Goal: Communication & Community: Answer question/provide support

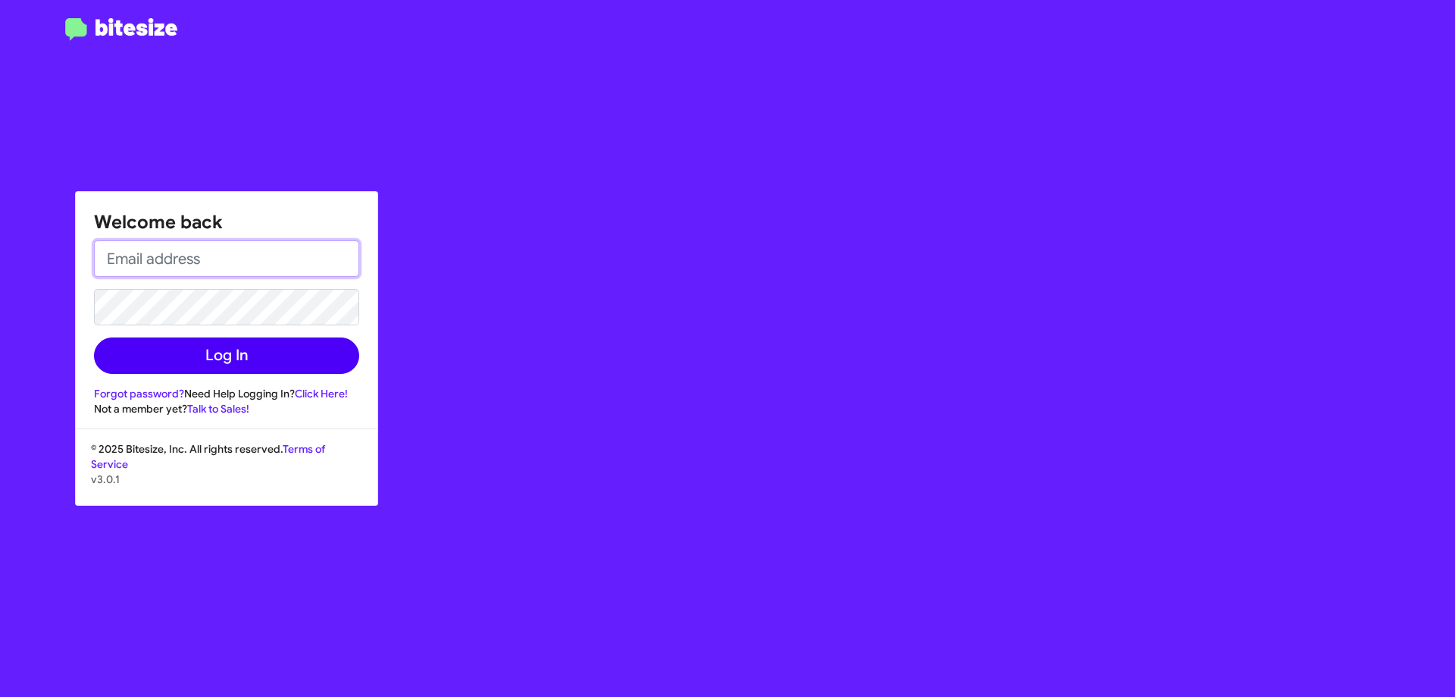
type input "[EMAIL_ADDRESS][DOMAIN_NAME]"
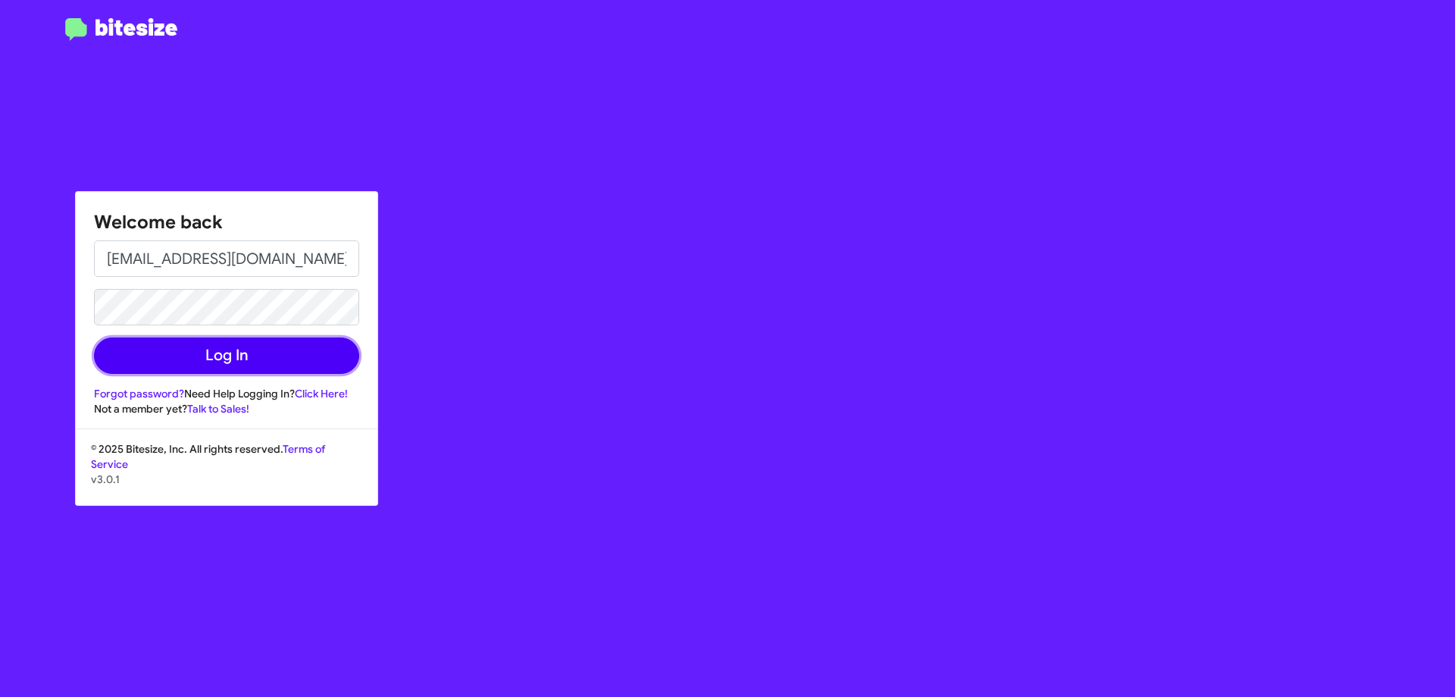
click at [230, 358] on button "Log In" at bounding box center [226, 355] width 265 height 36
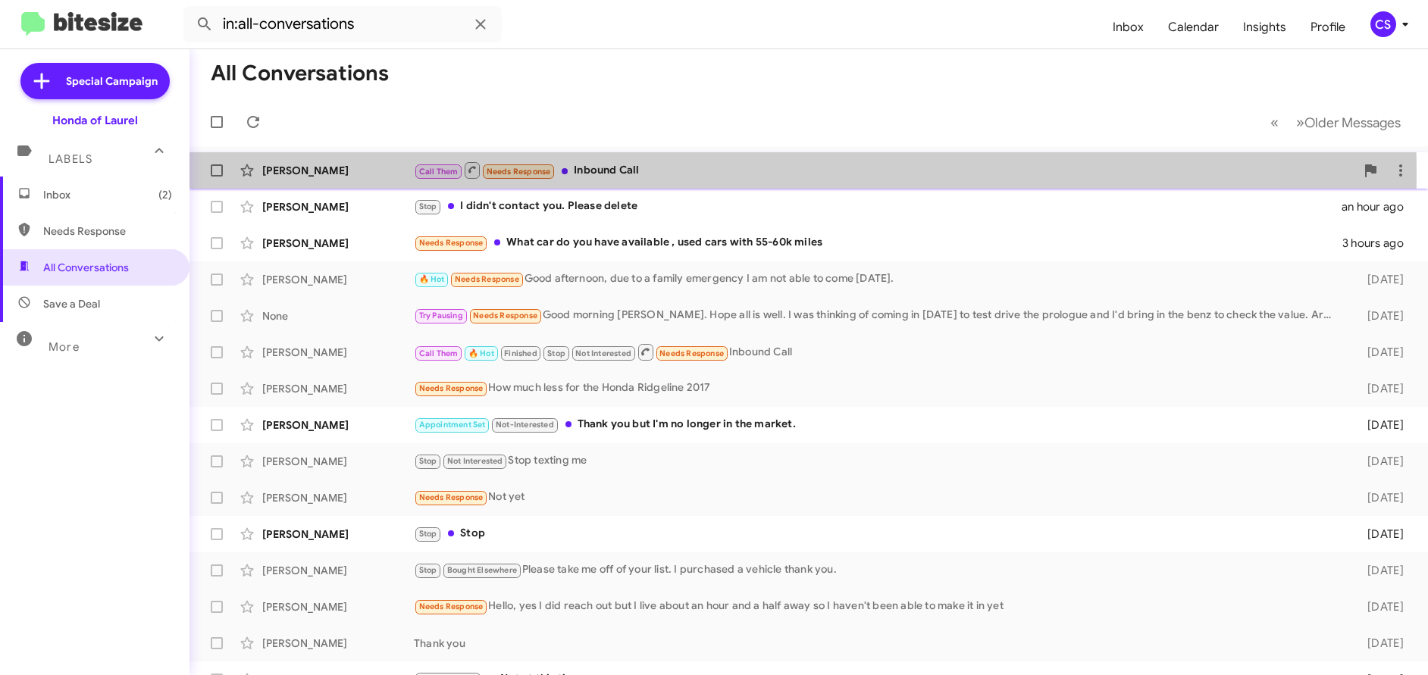
click at [289, 171] on div "[PERSON_NAME]" at bounding box center [338, 170] width 152 height 15
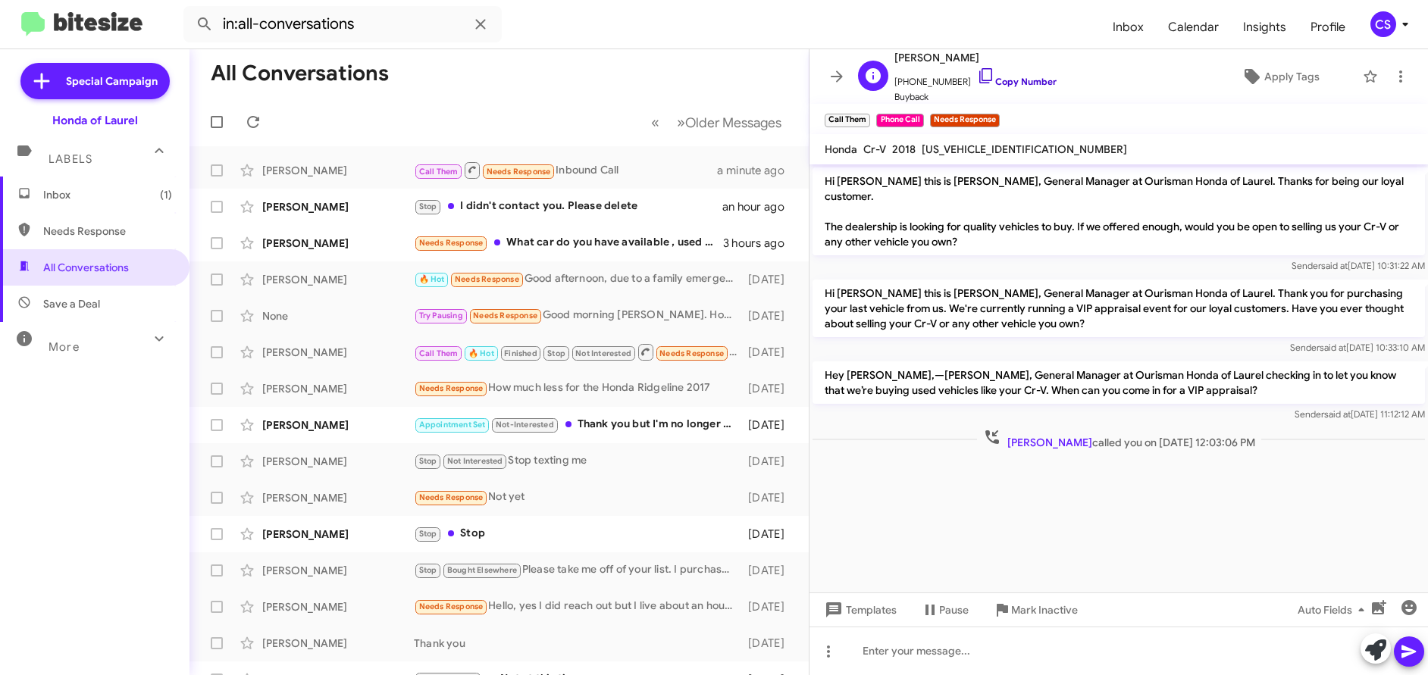
click at [1029, 86] on link "Copy Number" at bounding box center [1017, 81] width 80 height 11
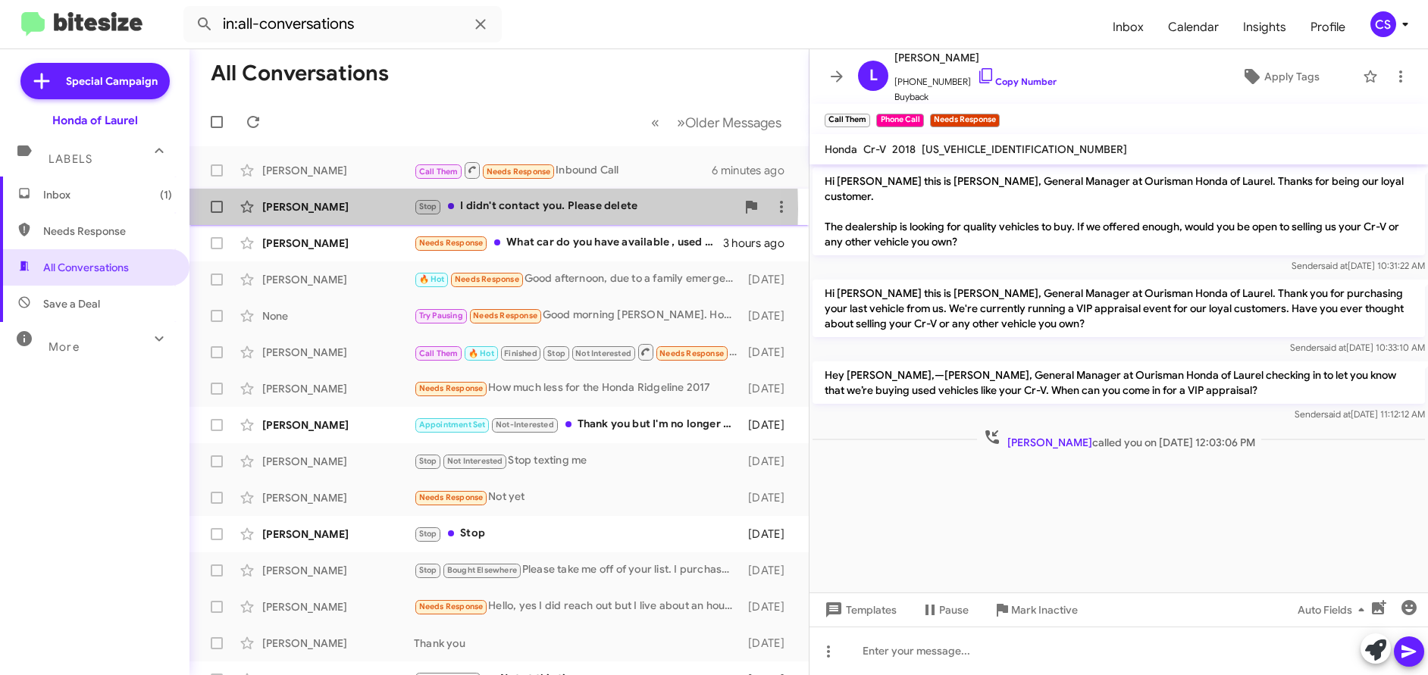
click at [308, 209] on div "[PERSON_NAME]" at bounding box center [338, 206] width 152 height 15
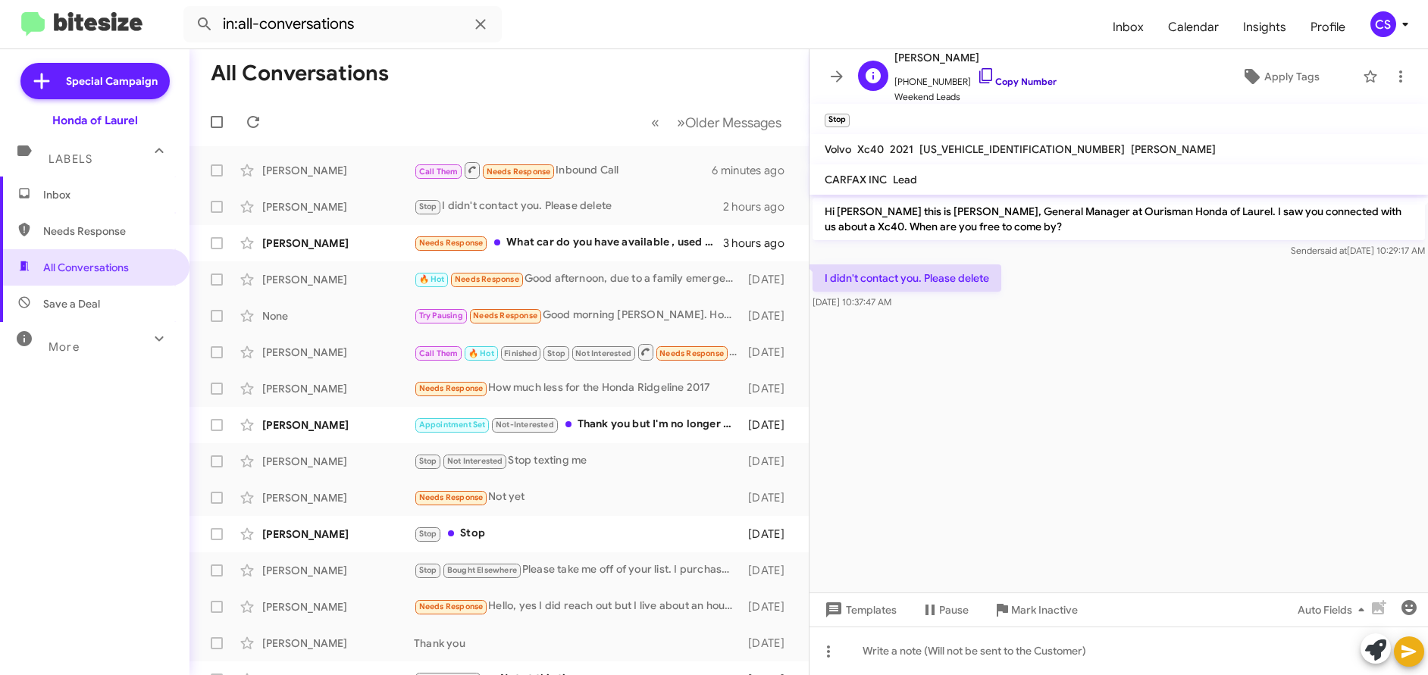
click at [1019, 83] on link "Copy Number" at bounding box center [1017, 81] width 80 height 11
click at [1279, 80] on span "Apply Tags" at bounding box center [1291, 76] width 55 height 27
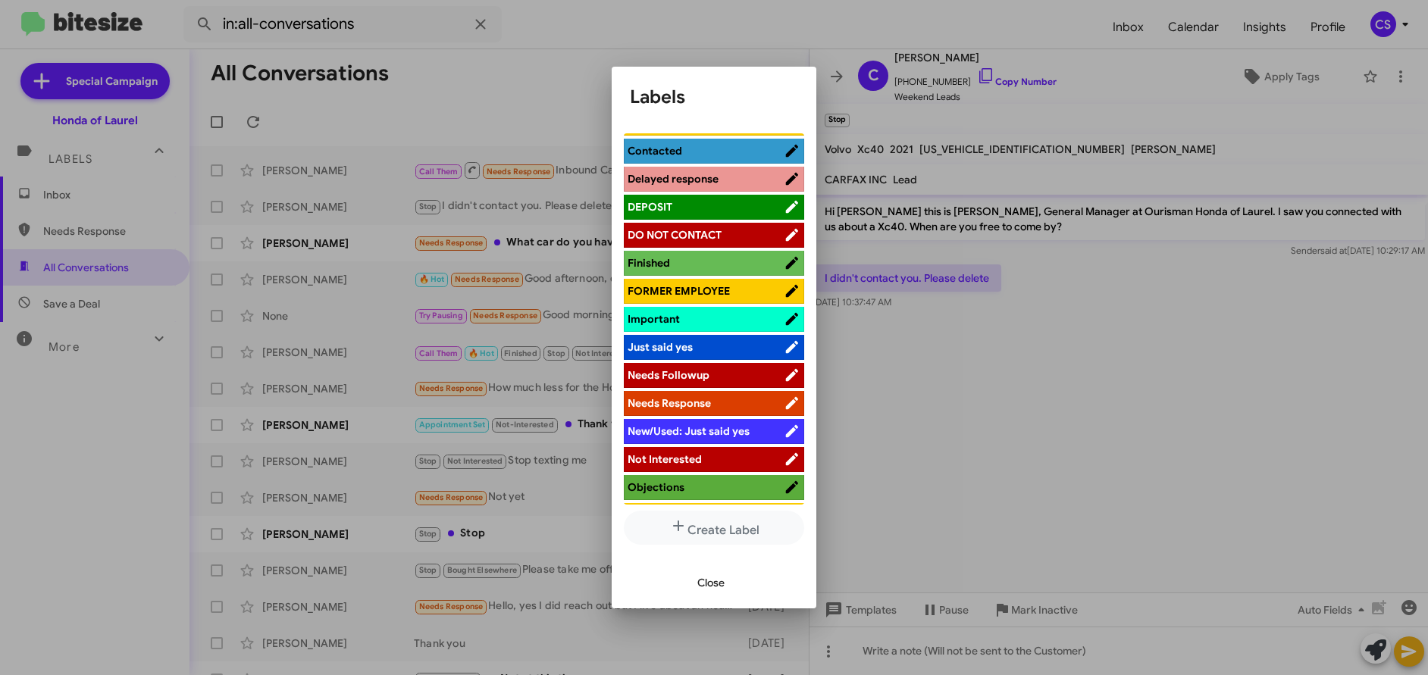
scroll to position [399, 0]
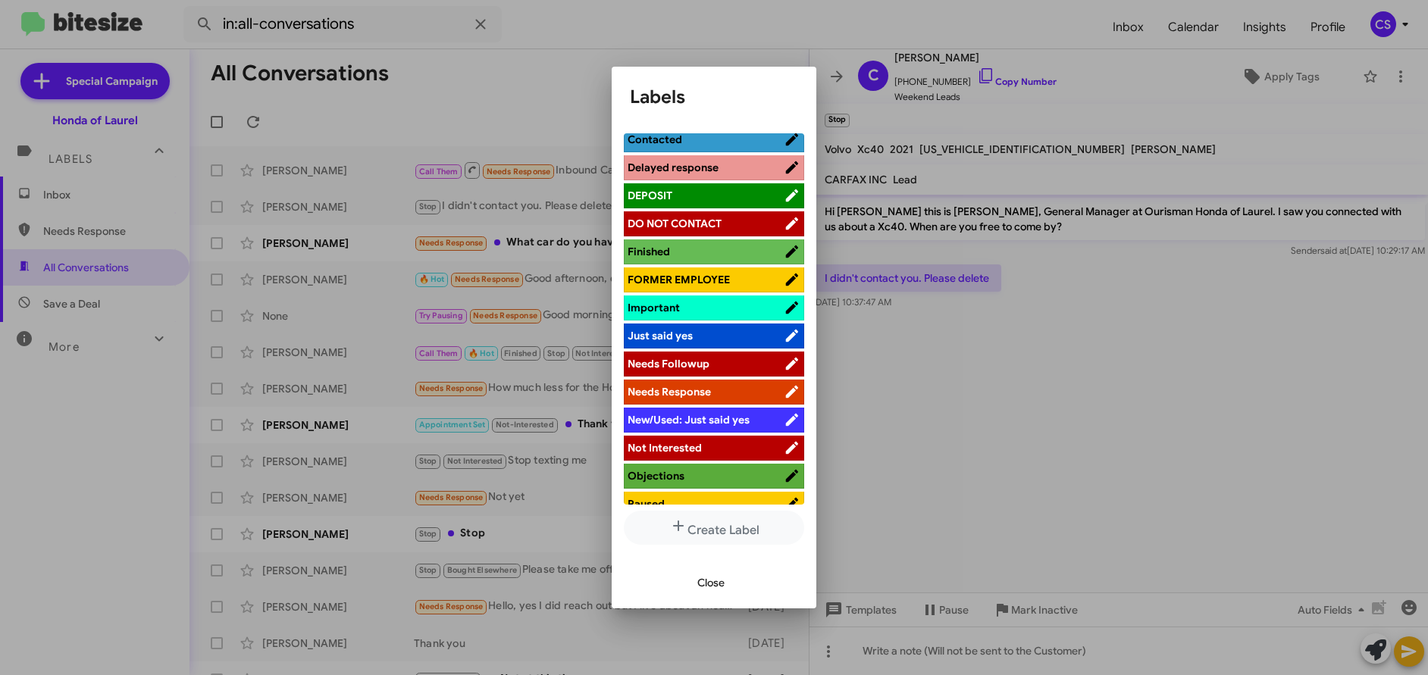
click at [687, 445] on span "Not Interested" at bounding box center [665, 448] width 74 height 14
click at [718, 584] on span "Close" at bounding box center [710, 582] width 27 height 27
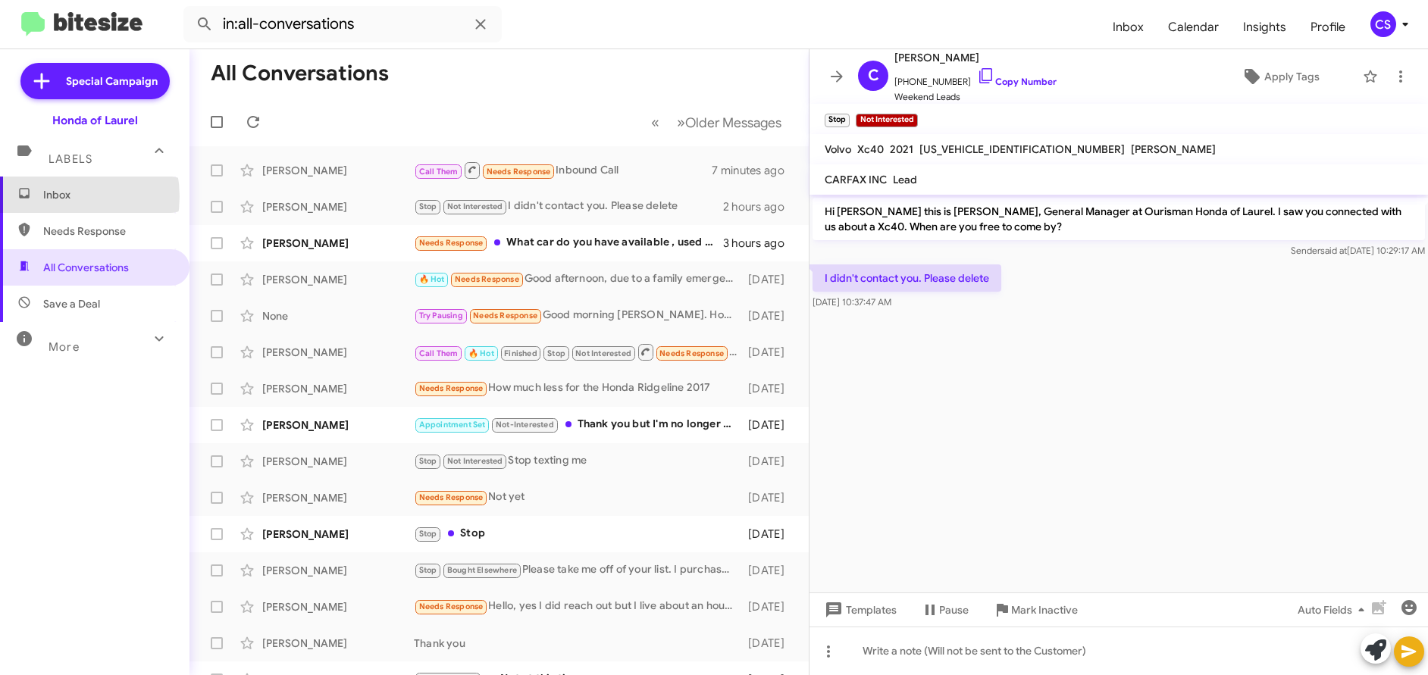
click at [58, 196] on span "Inbox" at bounding box center [107, 194] width 129 height 15
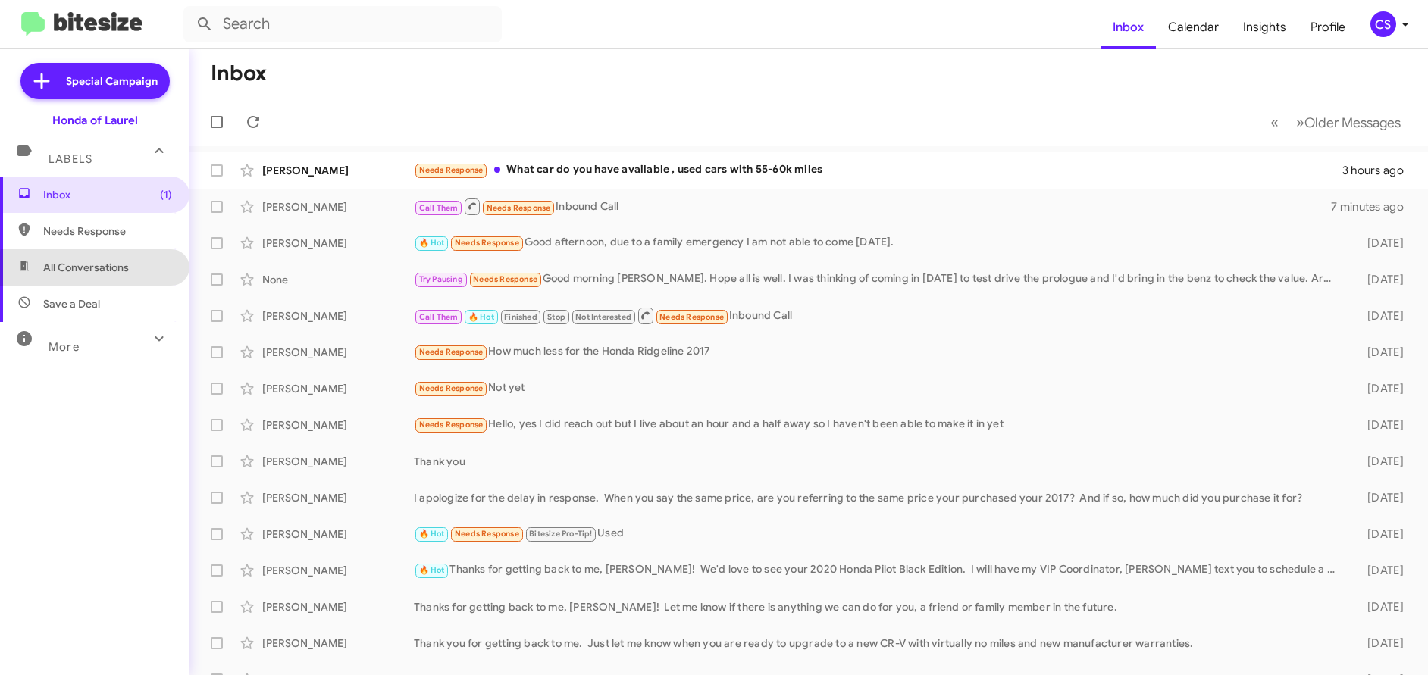
click at [105, 273] on span "All Conversations" at bounding box center [86, 267] width 86 height 15
type input "in:all-conversations"
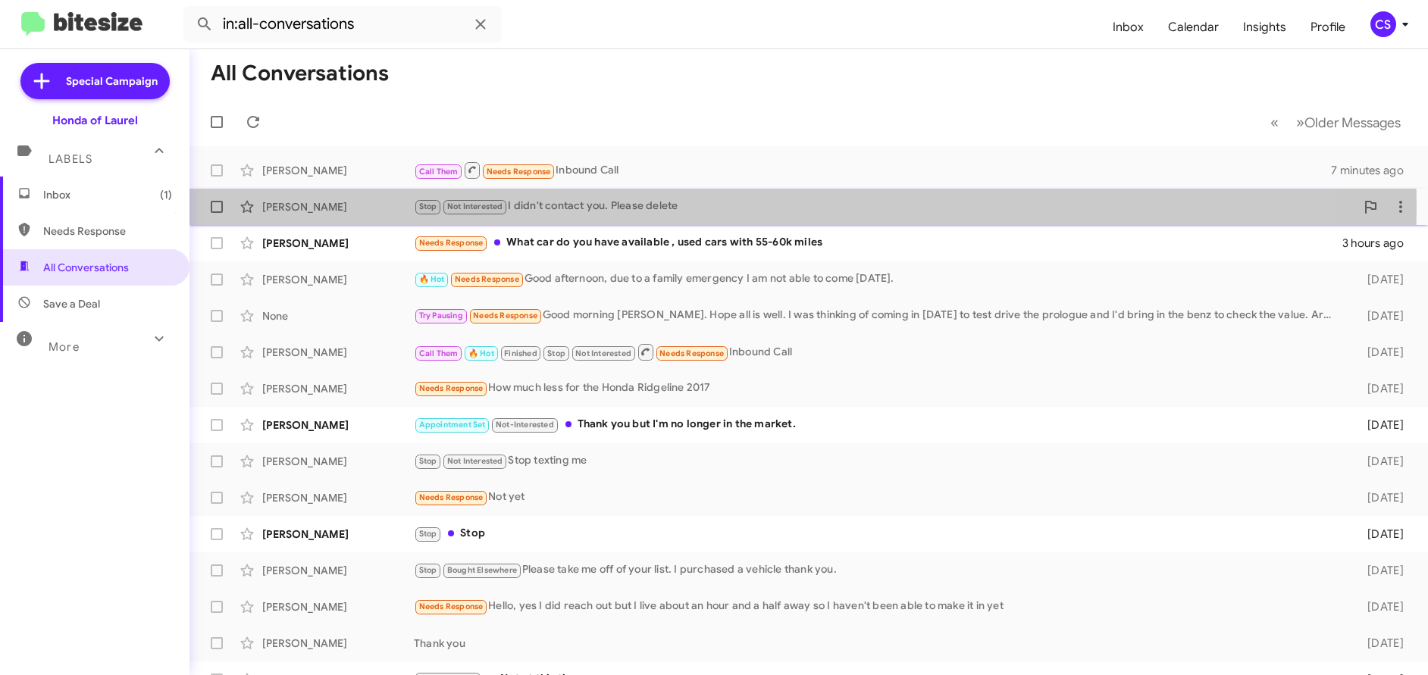
click at [317, 206] on div "[PERSON_NAME]" at bounding box center [338, 206] width 152 height 15
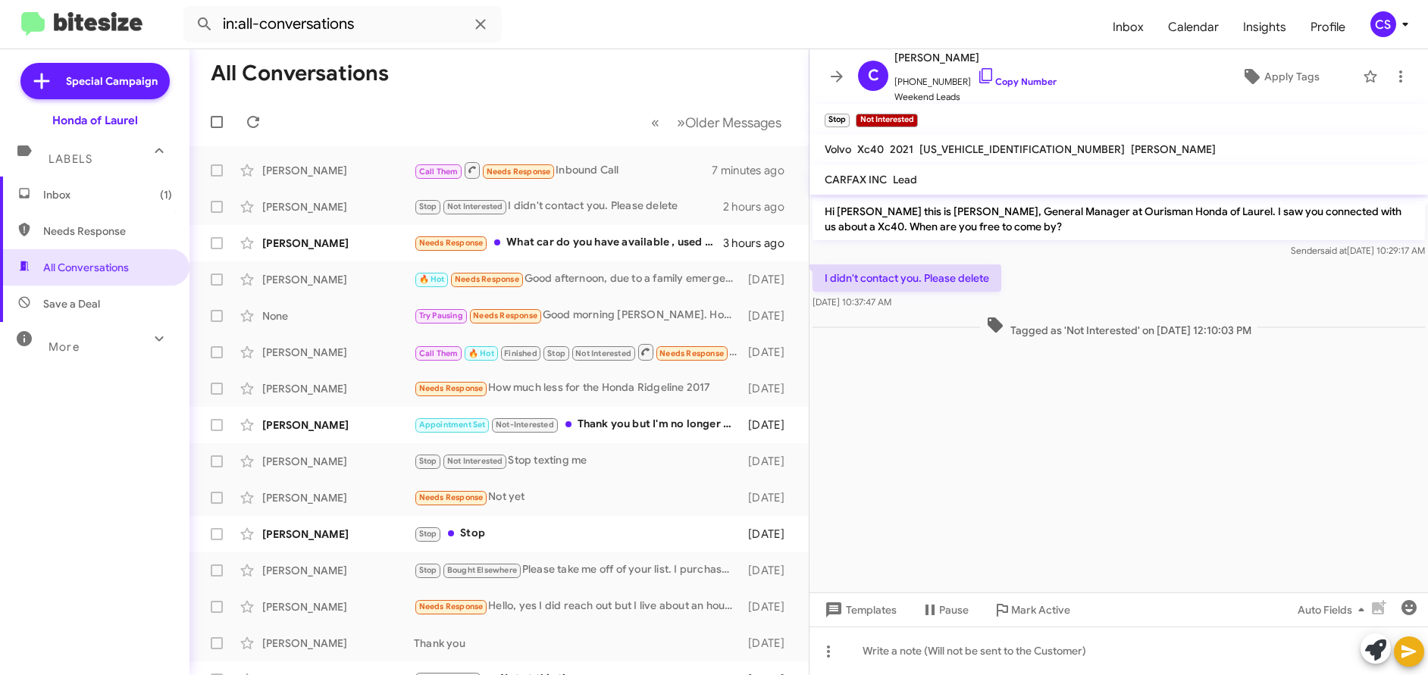
drag, startPoint x: 825, startPoint y: 211, endPoint x: 1241, endPoint y: 413, distance: 463.4
click at [1242, 413] on cdk-virtual-scroll-viewport "Hi [PERSON_NAME] this is [PERSON_NAME], General Manager at Ourisman Honda of La…" at bounding box center [1118, 394] width 618 height 398
copy div "Hi [PERSON_NAME] this is [PERSON_NAME], General Manager at Ourisman Honda of La…"
click at [65, 198] on span "Inbox (1)" at bounding box center [107, 194] width 129 height 15
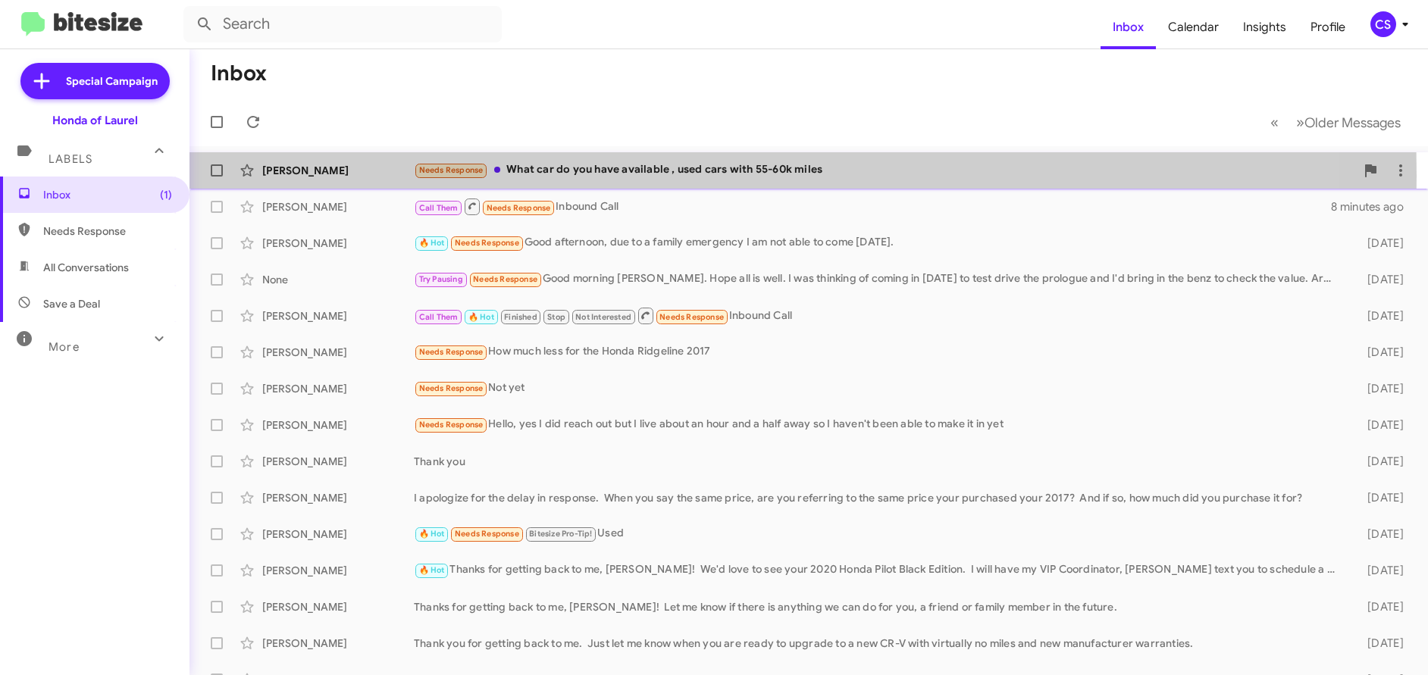
click at [318, 176] on div "[PERSON_NAME]" at bounding box center [338, 170] width 152 height 15
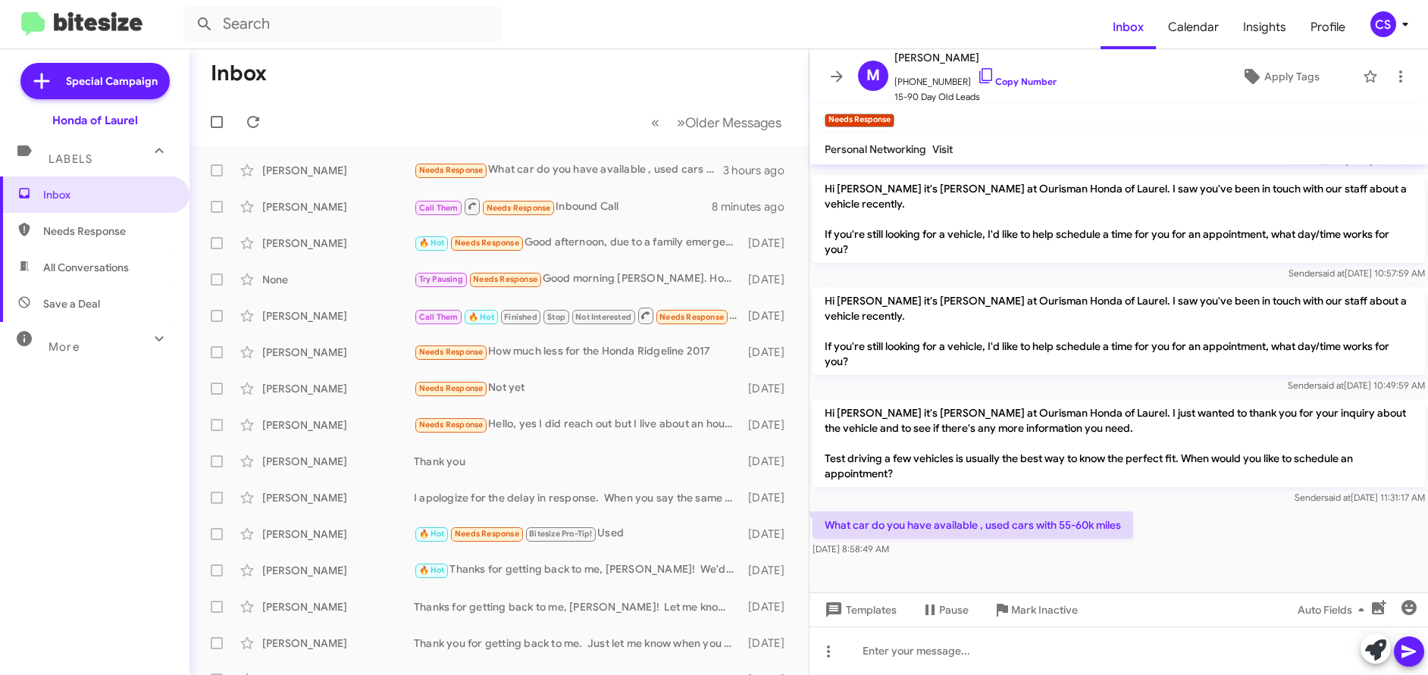
scroll to position [746, 0]
click at [1019, 83] on link "Copy Number" at bounding box center [1017, 81] width 80 height 11
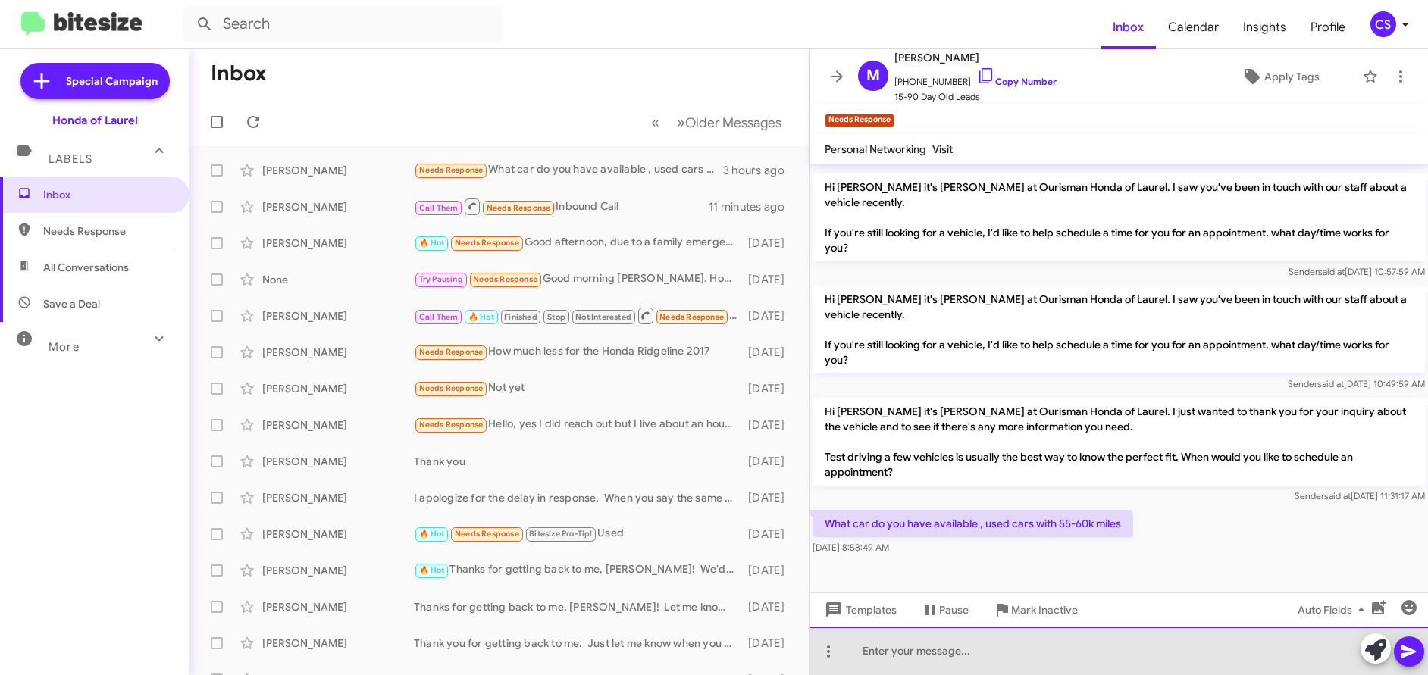
click at [875, 659] on div at bounding box center [1118, 651] width 618 height 49
click at [953, 656] on div "Hello [PERSON_NAME]." at bounding box center [1118, 651] width 618 height 49
drag, startPoint x: 935, startPoint y: 649, endPoint x: 1016, endPoint y: 650, distance: 81.1
click at [1016, 650] on div "Hello [PERSON_NAME]. I have the" at bounding box center [1118, 651] width 618 height 49
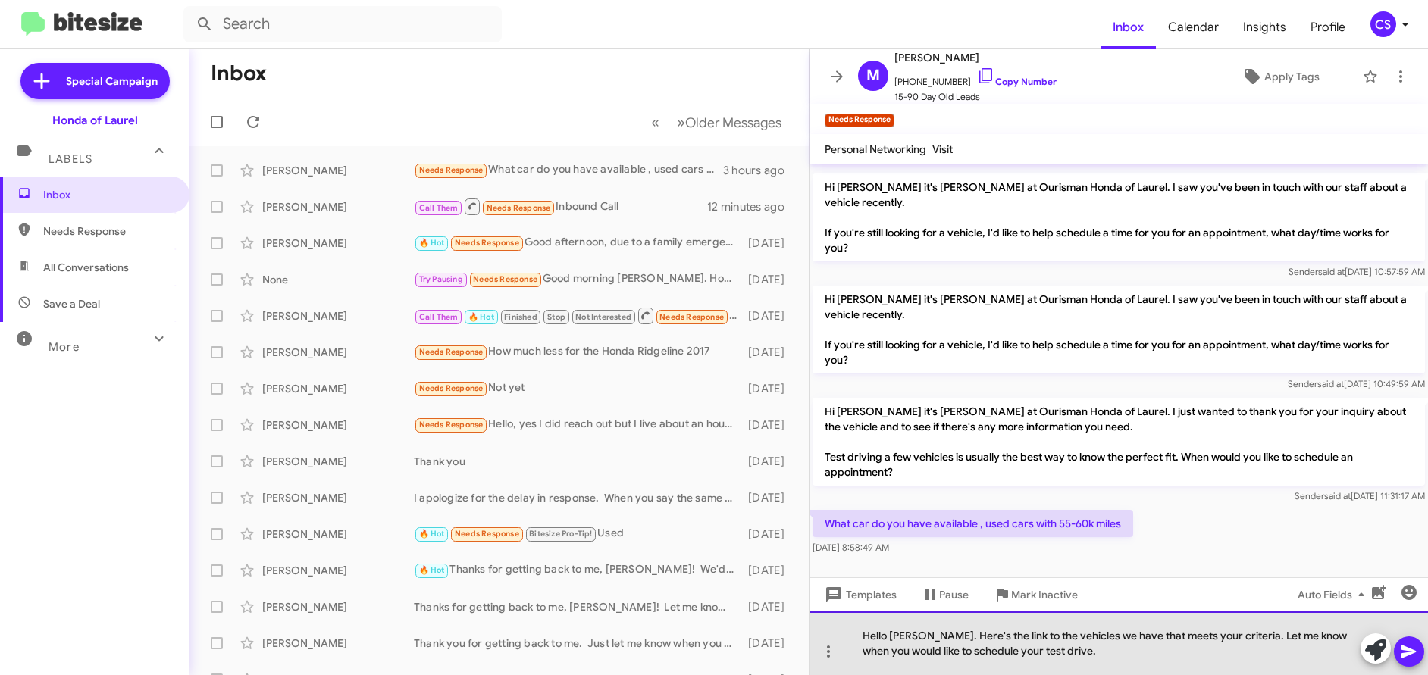
click at [1072, 657] on div "Hello [PERSON_NAME]. Here's the link to the vehicles we have that meets your cr…" at bounding box center [1118, 644] width 618 height 64
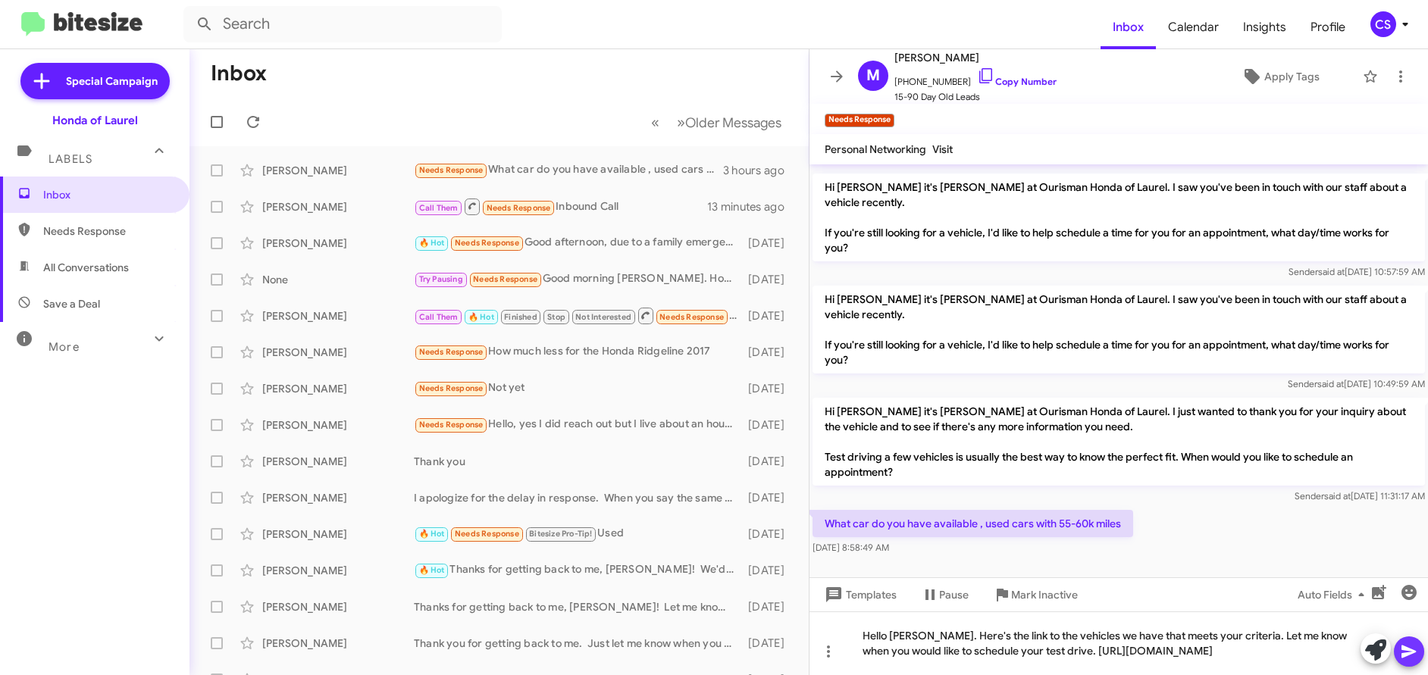
click at [1406, 653] on icon at bounding box center [1409, 652] width 18 height 18
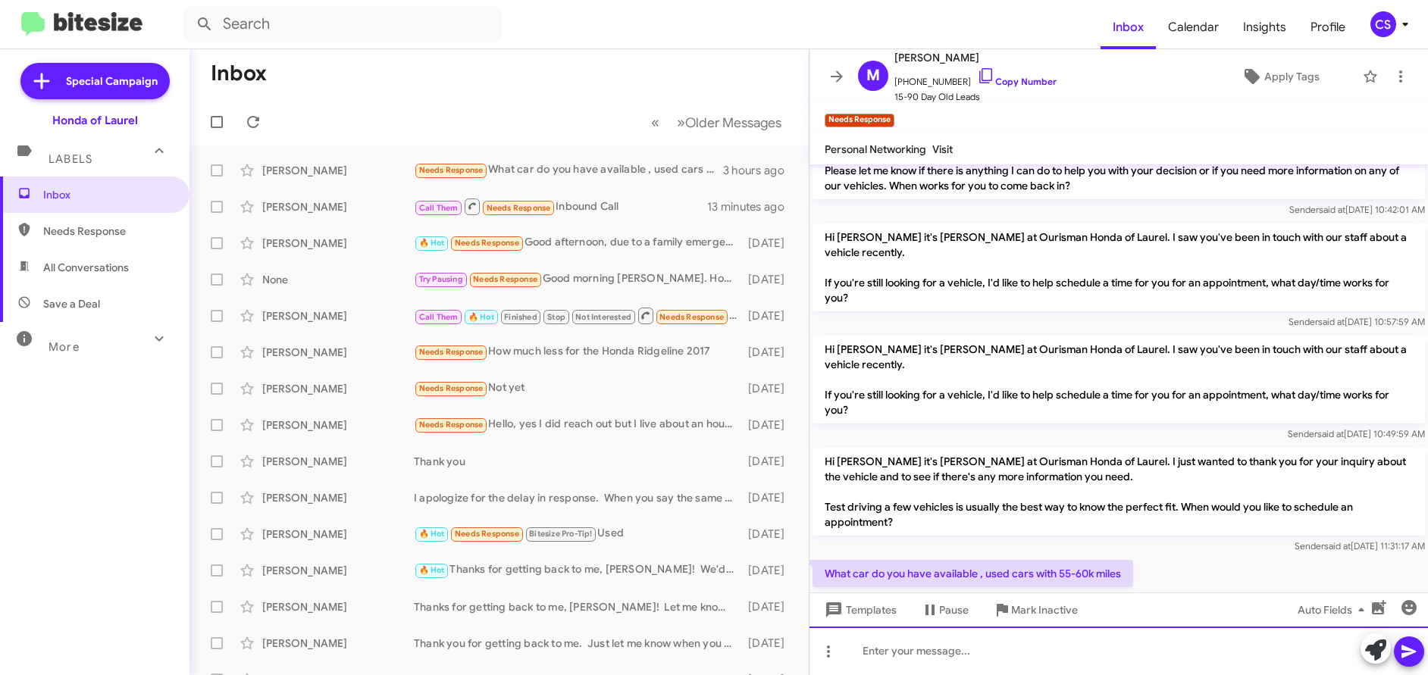
scroll to position [831, 0]
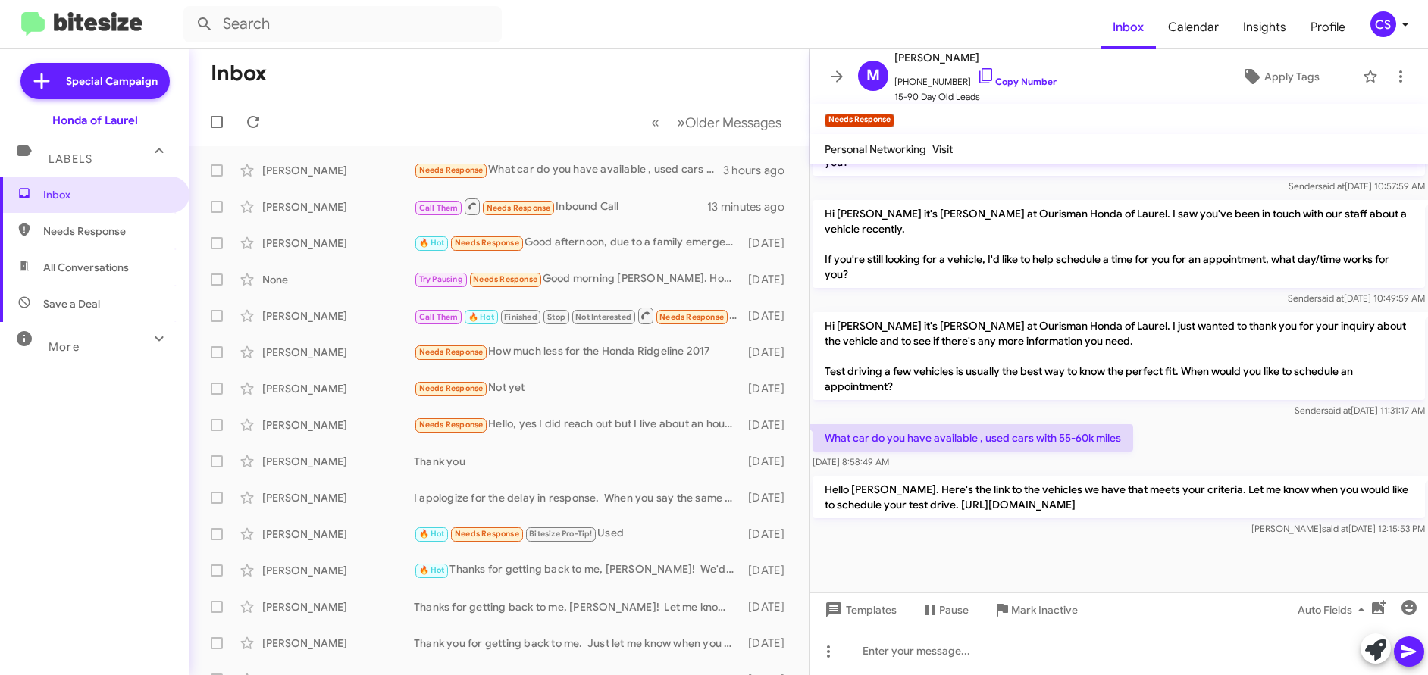
drag, startPoint x: 825, startPoint y: 197, endPoint x: 1085, endPoint y: 551, distance: 439.6
click at [1085, 551] on cdk-virtual-scroll-viewport "Hi [PERSON_NAME] this is [PERSON_NAME], General Manager at Ourisman Honda of [G…" at bounding box center [1118, 378] width 618 height 428
copy div "Hi [PERSON_NAME] it's [PERSON_NAME] at Ourisman Honda of Laurel. I saw you've b…"
